Goal: Navigation & Orientation: Find specific page/section

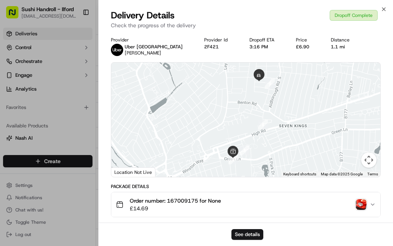
click at [296, 47] on div "£6.90" at bounding box center [307, 47] width 23 height 6
click at [296, 46] on div "£6.90" at bounding box center [307, 47] width 23 height 6
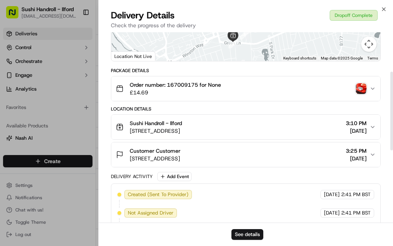
scroll to position [39, 0]
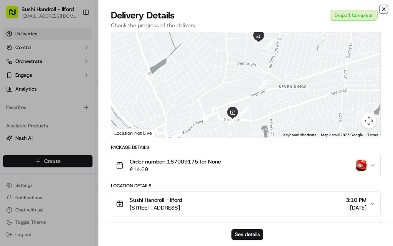
click at [384, 10] on icon "button" at bounding box center [383, 9] width 6 height 6
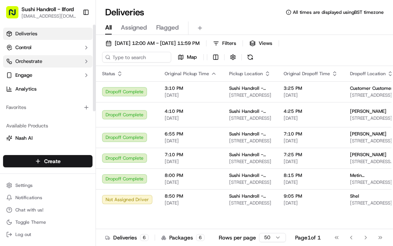
click at [52, 61] on button "Orchestrate" at bounding box center [47, 61] width 89 height 12
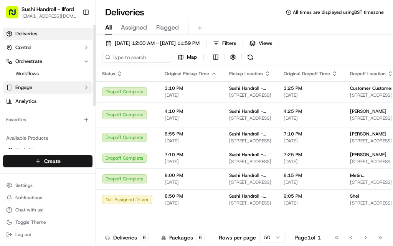
click at [58, 88] on button "Engage" at bounding box center [47, 87] width 89 height 12
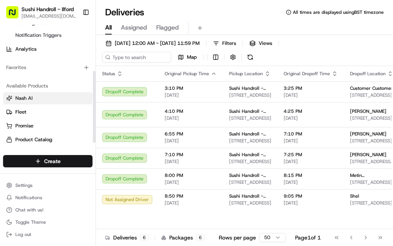
scroll to position [91, 0]
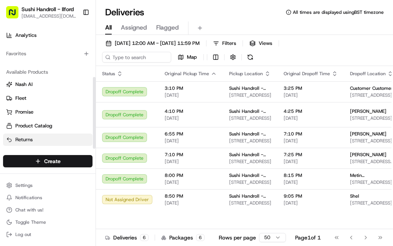
click at [23, 139] on span "Returns" at bounding box center [23, 139] width 17 height 7
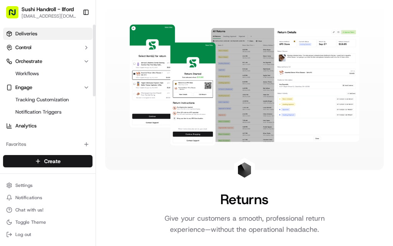
click at [48, 37] on link "Deliveries" at bounding box center [47, 34] width 89 height 12
